Goal: Information Seeking & Learning: Understand process/instructions

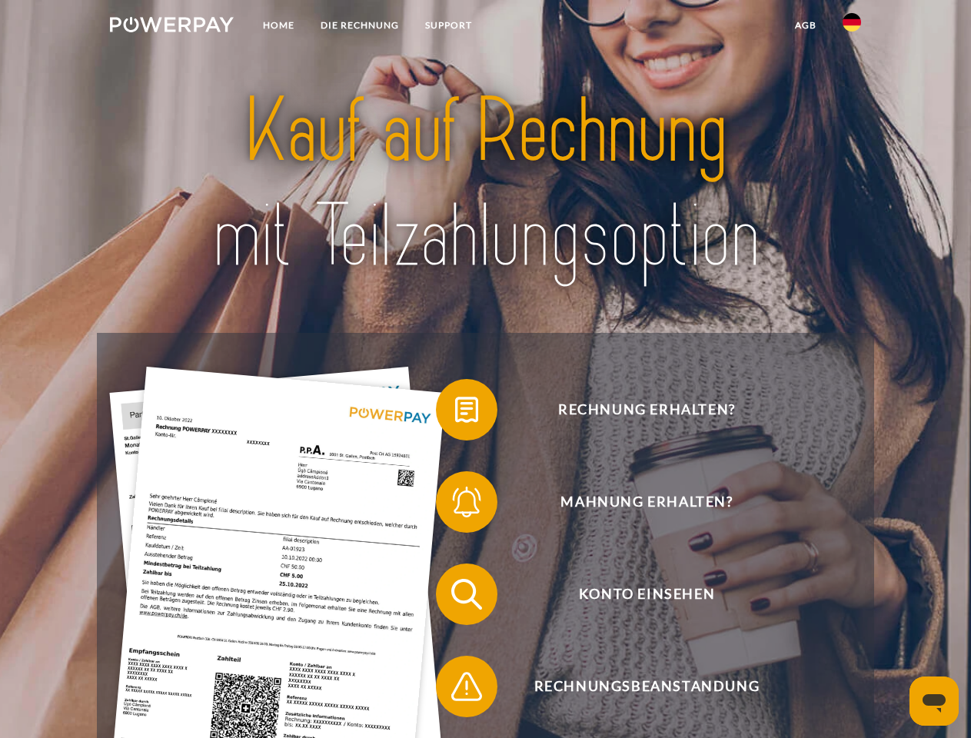
click at [171, 27] on img at bounding box center [172, 24] width 124 height 15
click at [852, 27] on img at bounding box center [852, 22] width 18 height 18
click at [805, 25] on link "agb" at bounding box center [806, 26] width 48 height 28
click at [455, 413] on span at bounding box center [443, 409] width 77 height 77
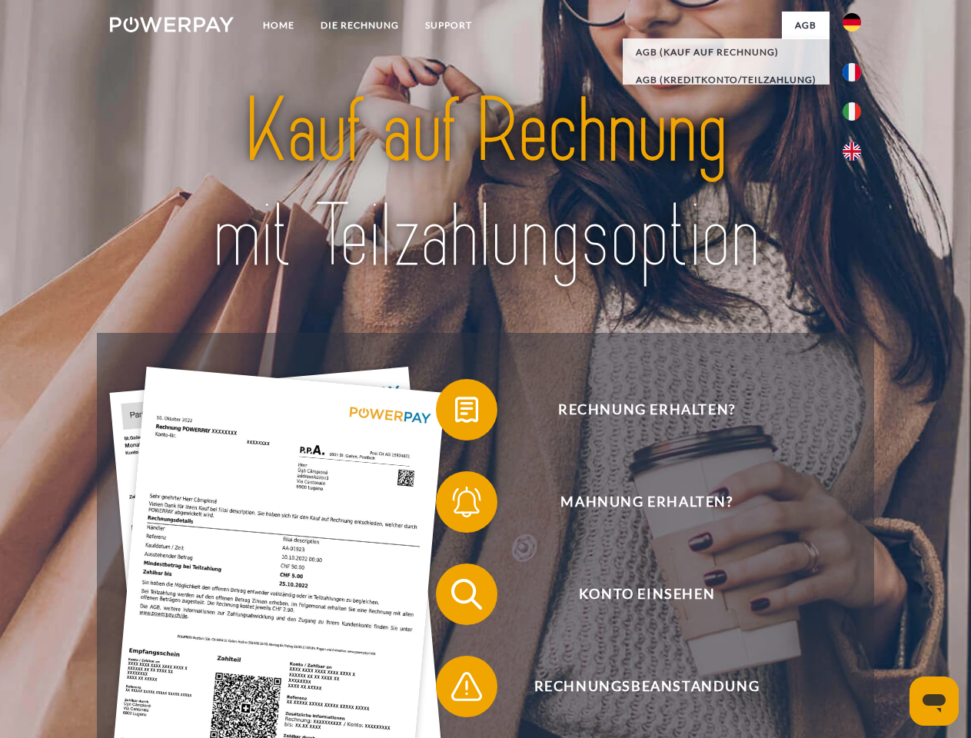
click at [455, 505] on span at bounding box center [443, 502] width 77 height 77
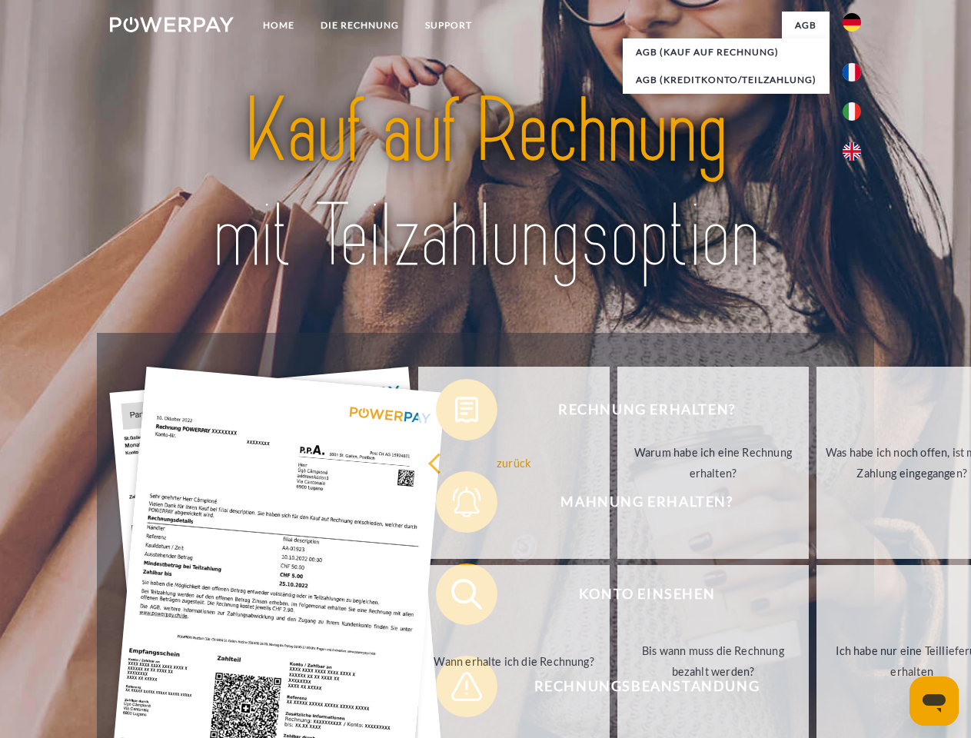
click at [617, 597] on link "Bis wann muss die Rechnung bezahlt werden?" at bounding box center [712, 661] width 191 height 192
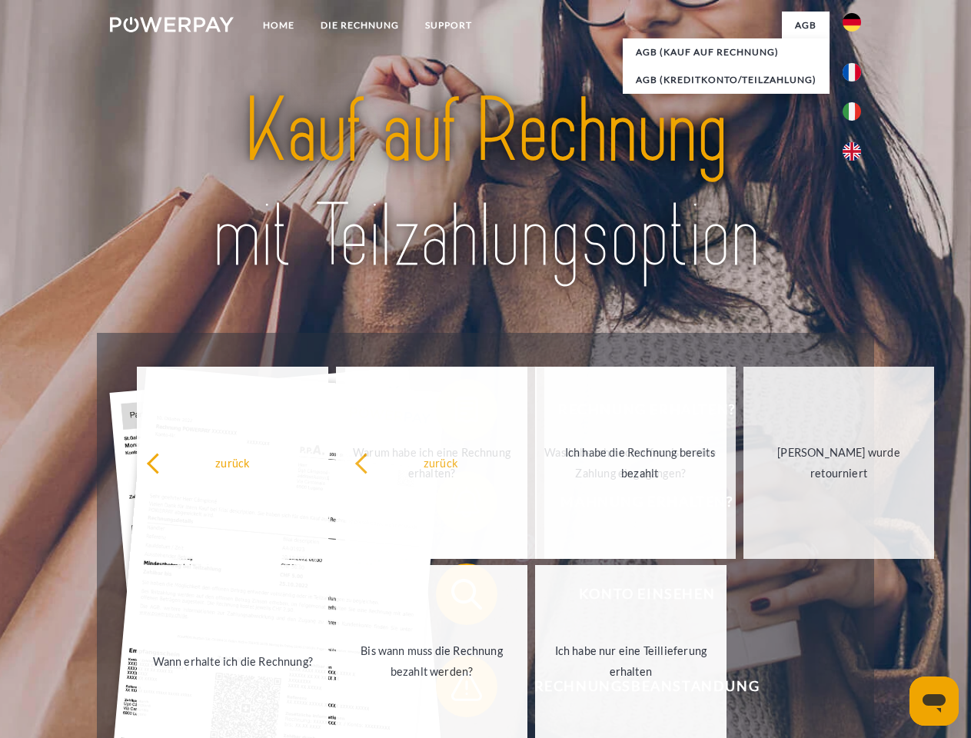
click at [455, 690] on span at bounding box center [443, 686] width 77 height 77
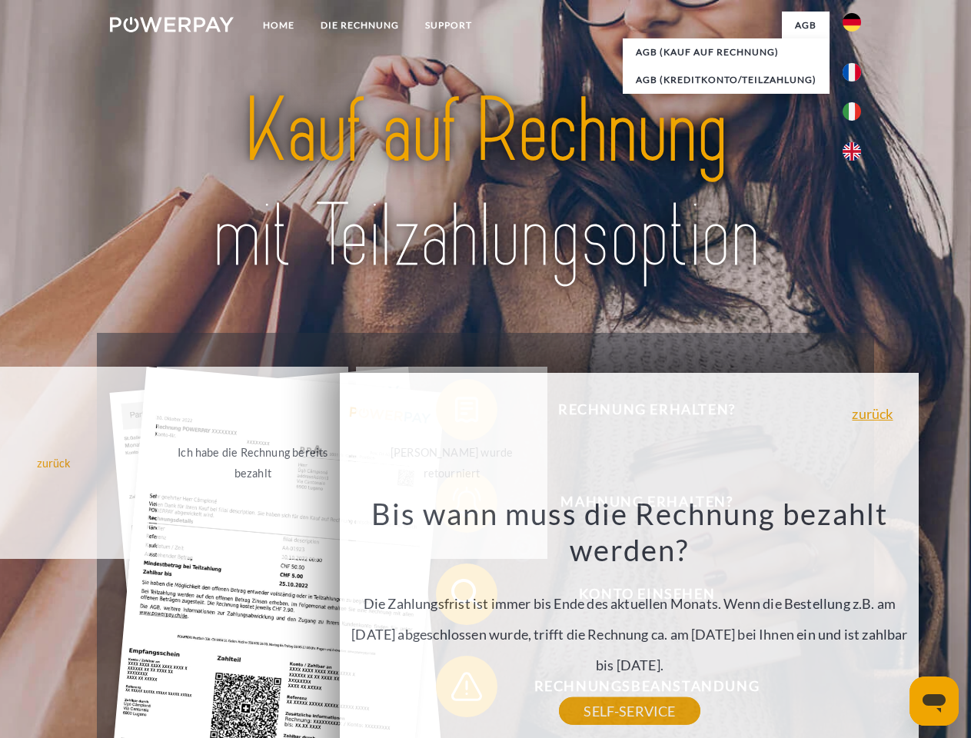
click at [934, 701] on icon "Messaging-Fenster öffnen" at bounding box center [934, 703] width 23 height 18
